Goal: Task Accomplishment & Management: Complete application form

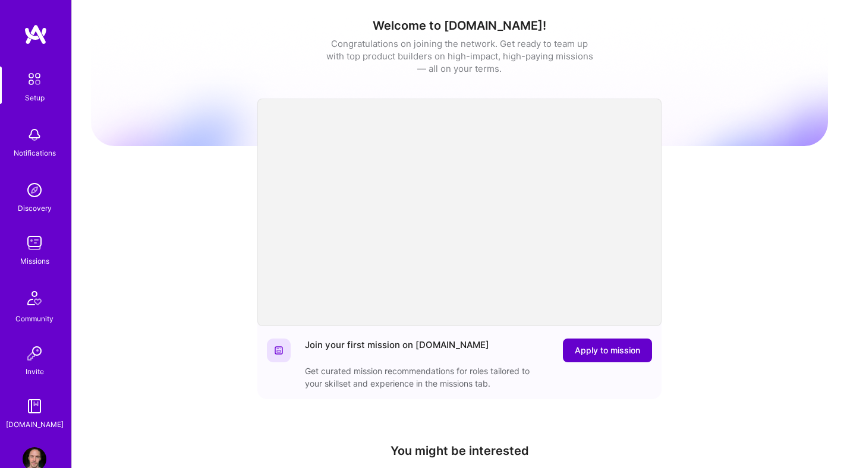
click at [619, 348] on span "Apply to mission" at bounding box center [607, 351] width 65 height 12
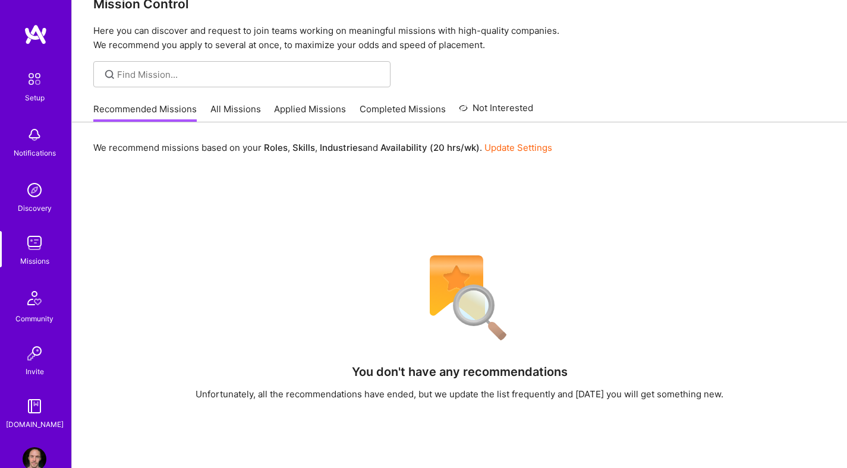
scroll to position [42, 0]
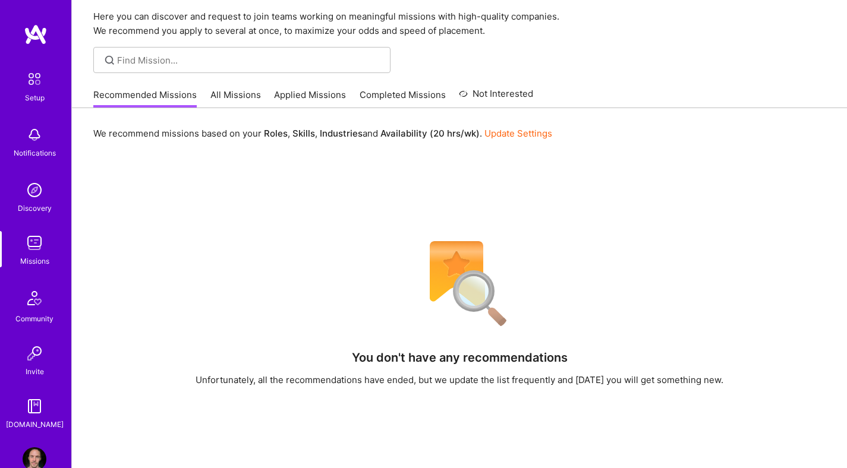
click at [314, 92] on link "Applied Missions" at bounding box center [310, 99] width 72 height 20
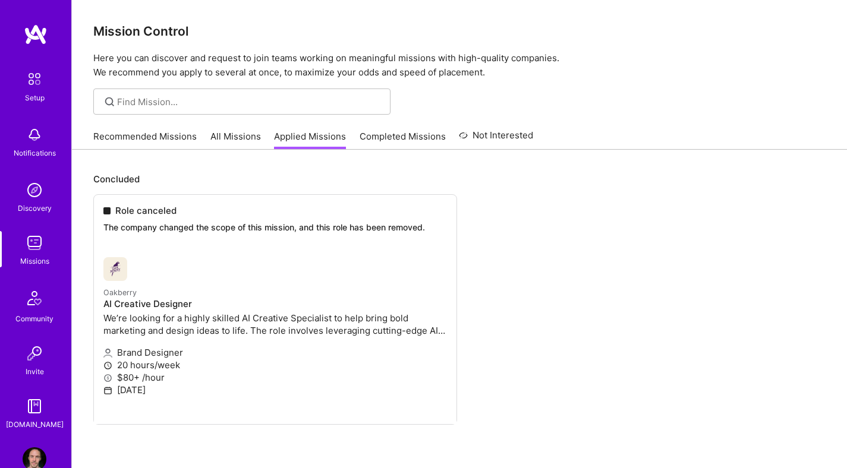
click at [136, 304] on ul "Role canceled The company changed the scope of this mission, and this role has …" at bounding box center [459, 327] width 732 height 266
click at [128, 294] on ul "Role canceled The company changed the scope of this mission, and this role has …" at bounding box center [459, 327] width 732 height 266
click at [514, 234] on ul "Role canceled The company changed the scope of this mission, and this role has …" at bounding box center [459, 327] width 732 height 266
